Goal: Information Seeking & Learning: Learn about a topic

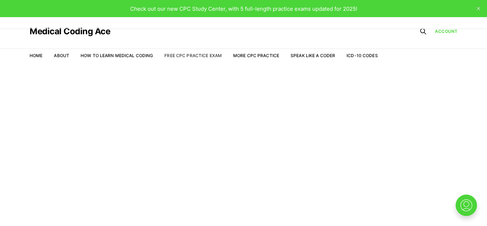
click at [181, 56] on link "Free CPC Practice Exam" at bounding box center [192, 55] width 57 height 5
click at [209, 6] on span "Check out our new CPC Study Center, with 5 full-length practice exams updated f…" at bounding box center [243, 8] width 227 height 7
click at [41, 55] on link "Home" at bounding box center [36, 55] width 13 height 5
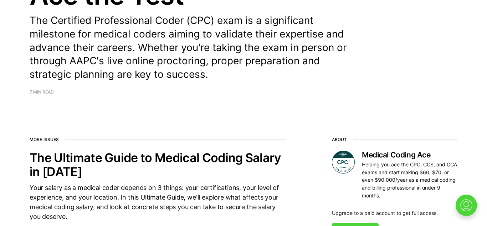
scroll to position [165, 0]
